Goal: Contribute content

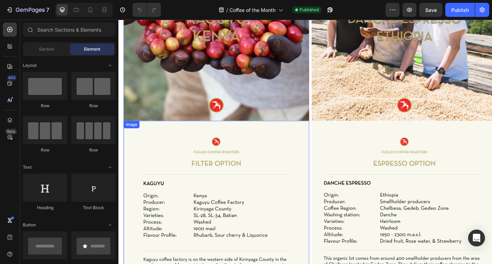
scroll to position [133, 0]
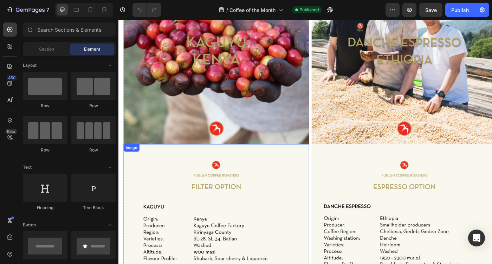
click at [244, 93] on img at bounding box center [229, 56] width 210 height 210
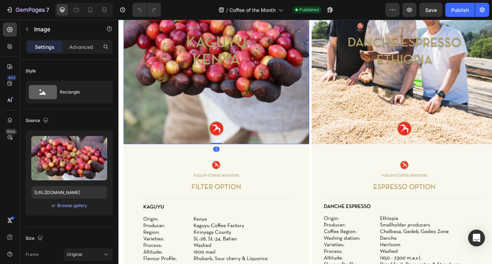
click at [257, 69] on img at bounding box center [229, 56] width 210 height 210
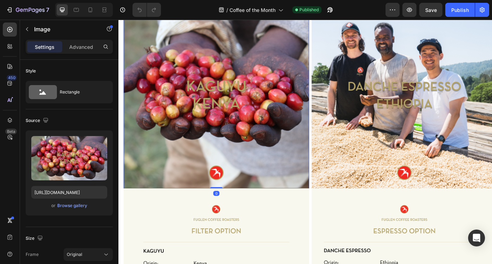
scroll to position [75, 0]
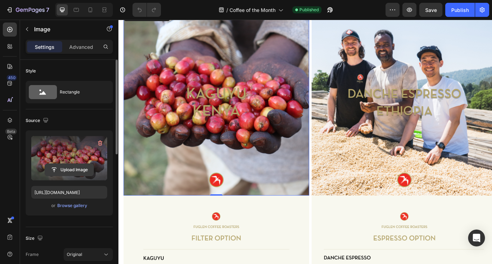
click at [68, 164] on input "file" at bounding box center [69, 170] width 49 height 12
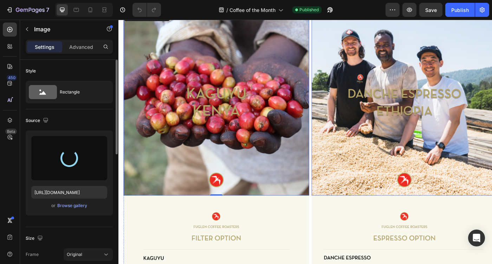
type input "[URL][DOMAIN_NAME]"
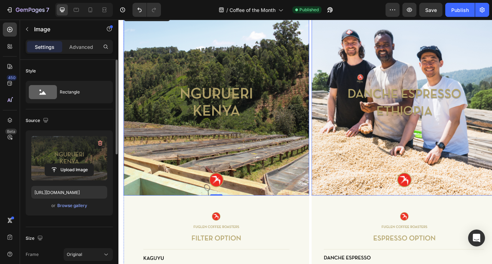
click at [441, 124] on img at bounding box center [442, 114] width 210 height 210
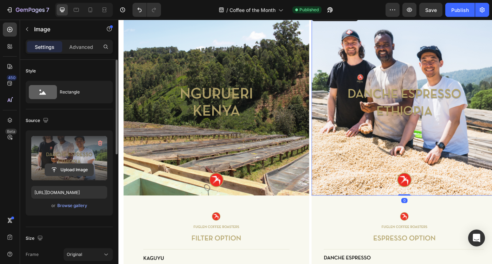
click at [70, 169] on input "file" at bounding box center [69, 170] width 49 height 12
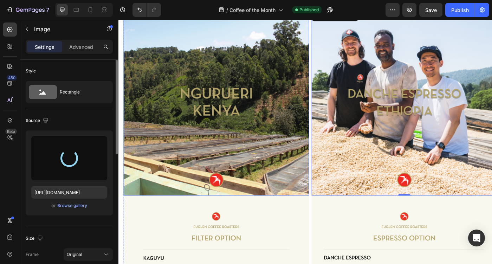
type input "[URL][DOMAIN_NAME]"
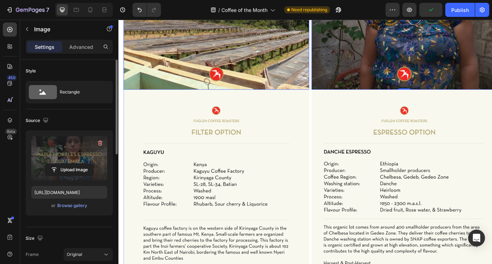
scroll to position [196, 0]
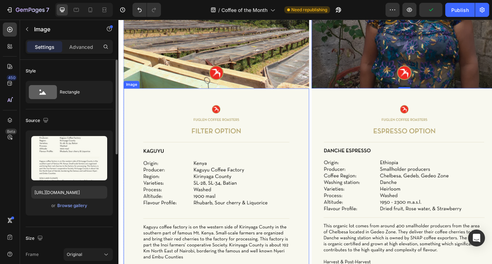
click at [253, 163] on img at bounding box center [229, 245] width 210 height 297
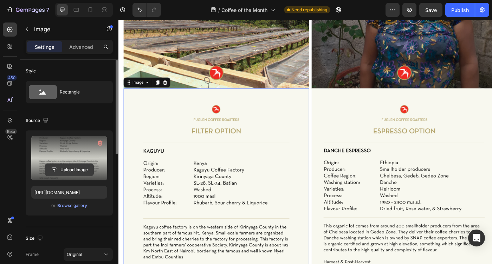
click at [85, 168] on input "file" at bounding box center [69, 170] width 49 height 12
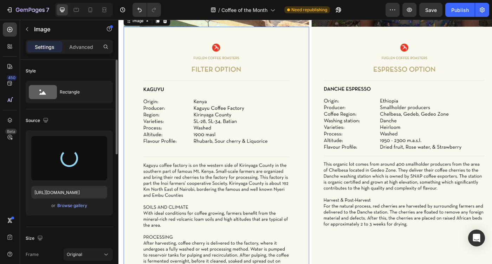
scroll to position [267, 0]
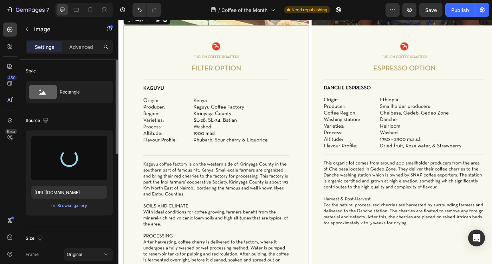
type input "[URL][DOMAIN_NAME]"
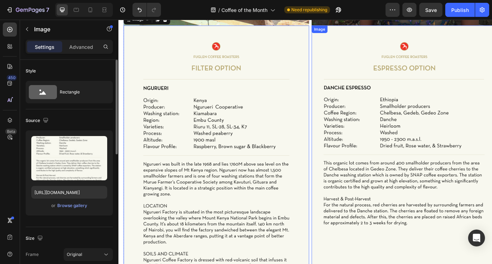
click at [440, 141] on img at bounding box center [442, 174] width 210 height 297
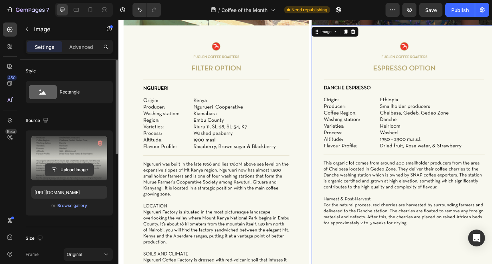
click at [59, 174] on input "file" at bounding box center [69, 170] width 49 height 12
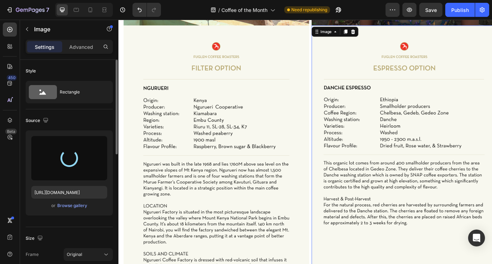
type input "[URL][DOMAIN_NAME]"
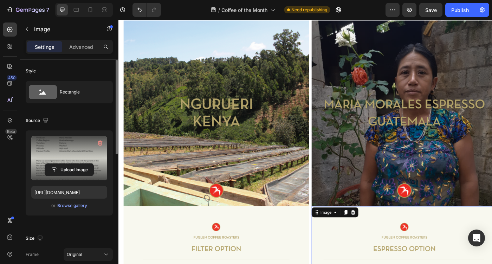
scroll to position [0, 0]
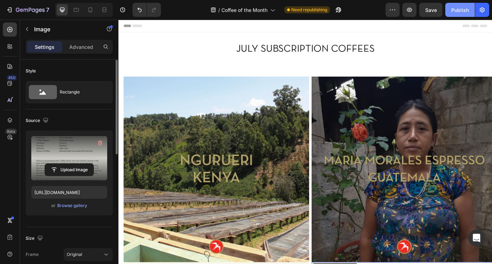
click at [459, 13] on div "Publish" at bounding box center [461, 9] width 18 height 7
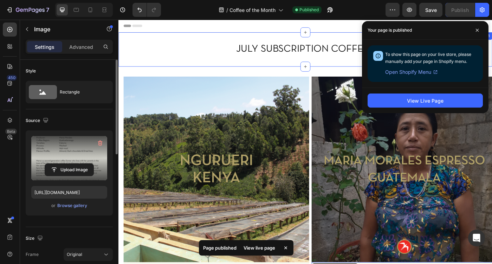
click at [229, 65] on div "JULY SUBSCRIPTION COFFEES Heading Section 1" at bounding box center [330, 53] width 422 height 39
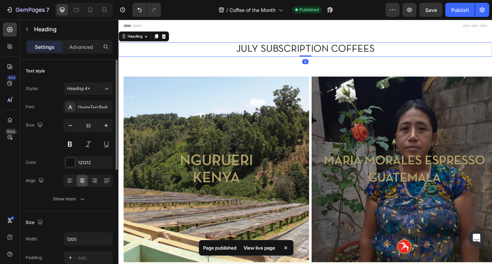
click at [258, 53] on h2 "JULY SUBSCRIPTION COFFEES" at bounding box center [330, 53] width 422 height 16
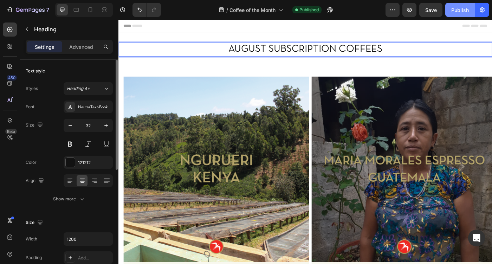
click at [453, 4] on button "Publish" at bounding box center [461, 10] width 30 height 14
